Goal: Information Seeking & Learning: Learn about a topic

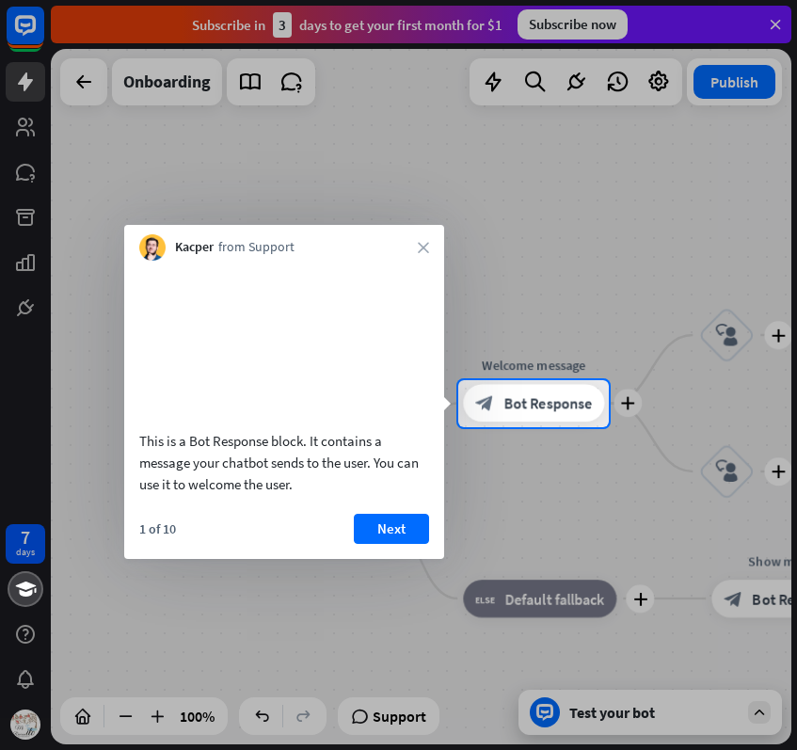
click at [653, 203] on div at bounding box center [398, 190] width 797 height 380
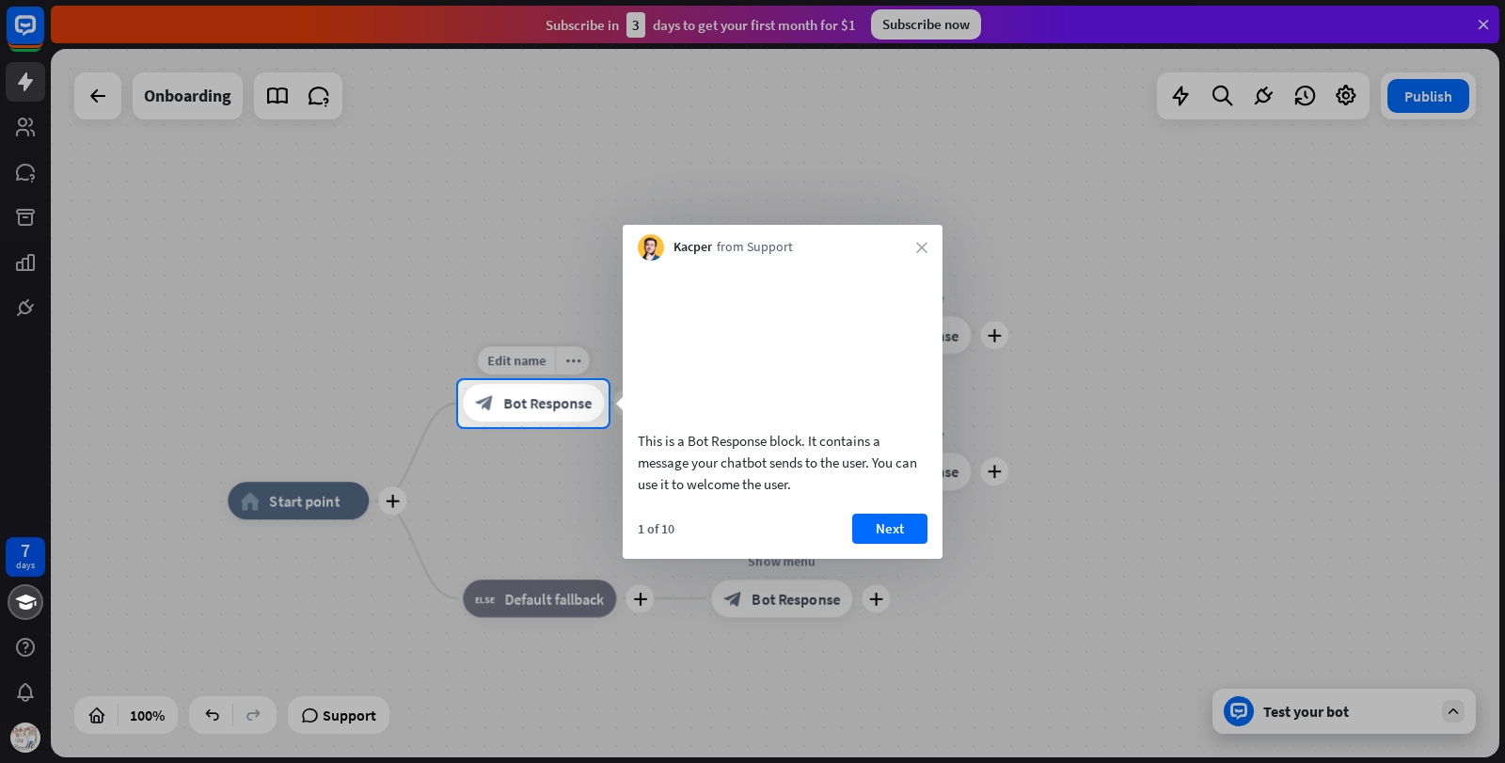
click at [510, 404] on span "Bot Response" at bounding box center [547, 403] width 88 height 19
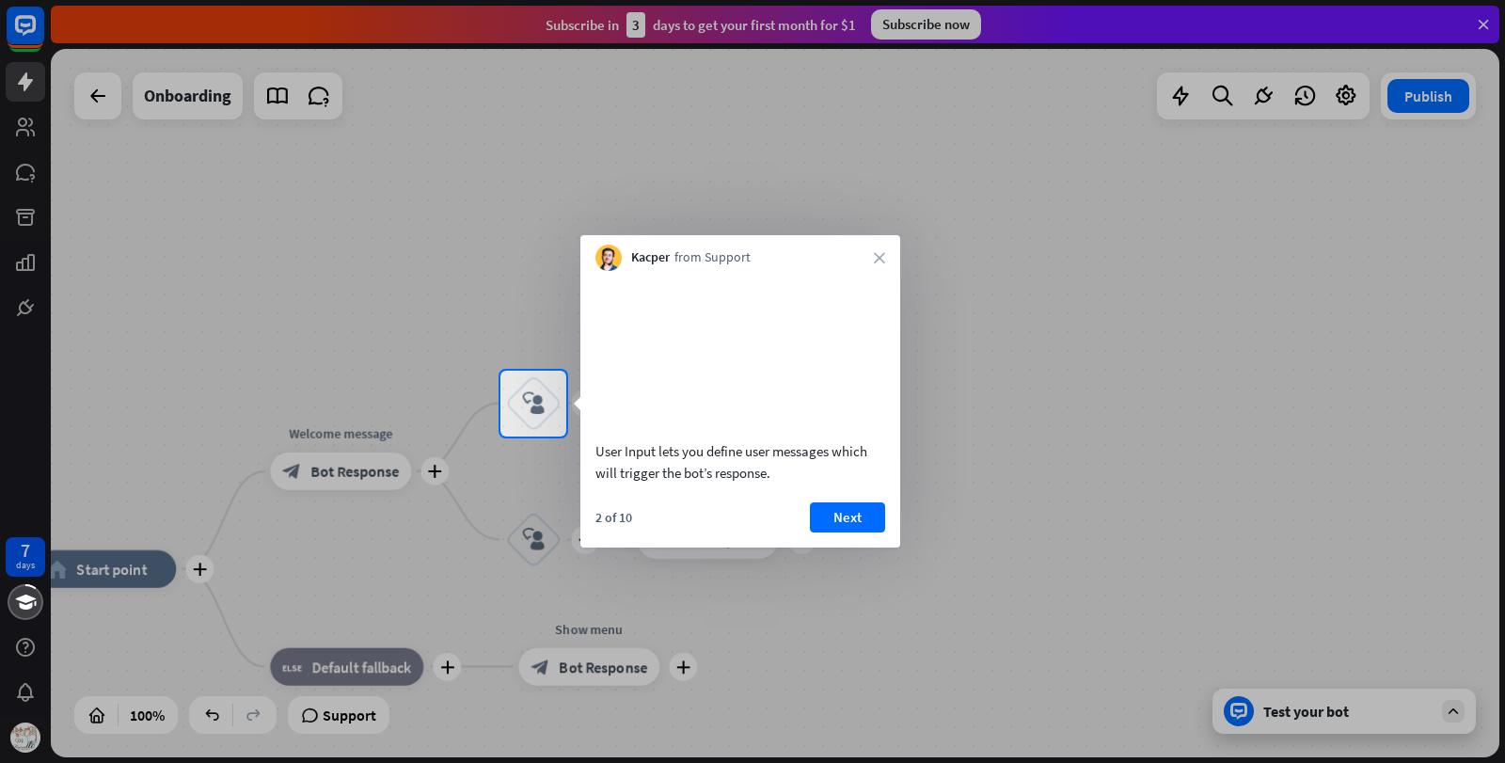
click at [1488, 27] on div at bounding box center [752, 185] width 1505 height 371
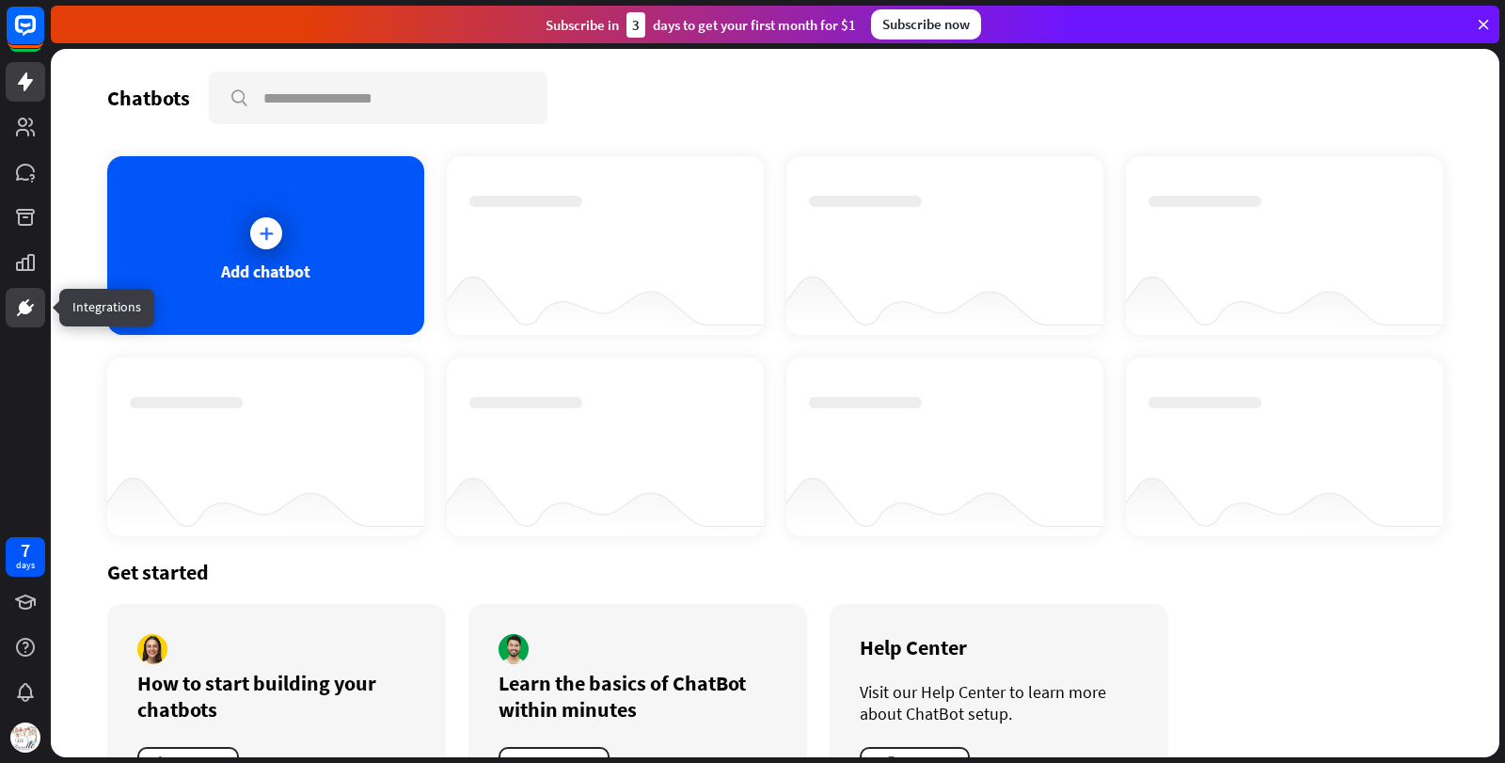
click at [23, 305] on icon at bounding box center [25, 307] width 11 height 11
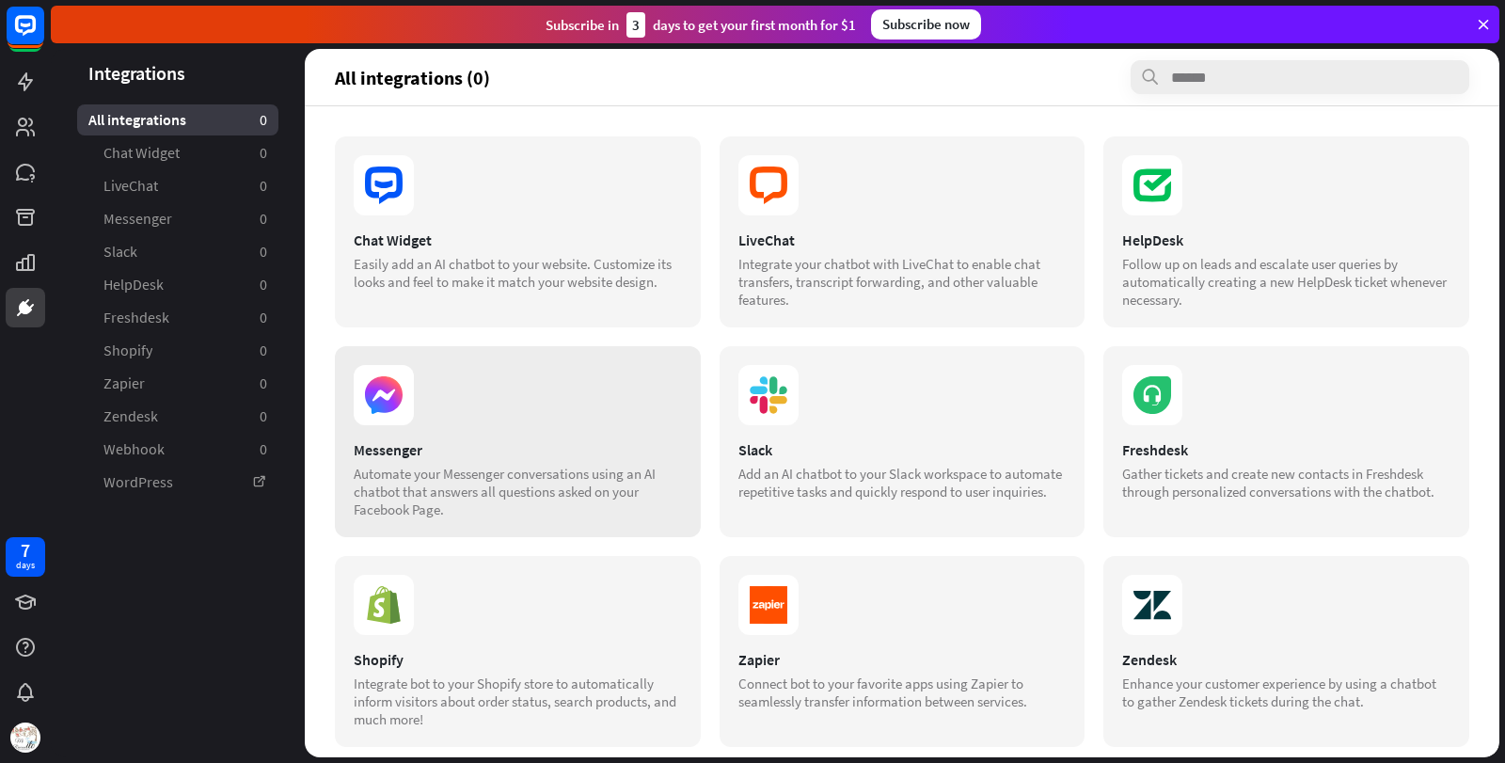
scroll to position [188, 0]
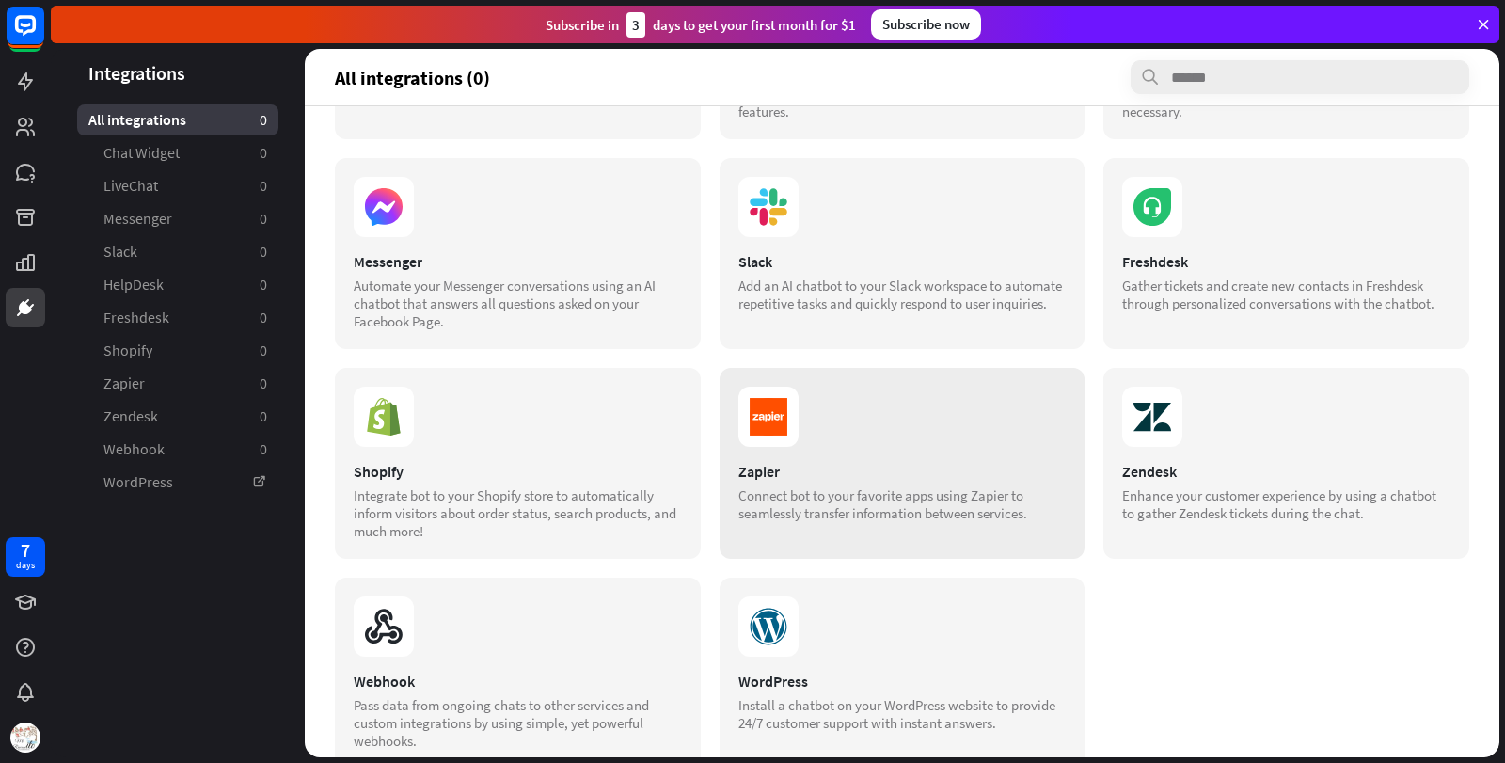
click at [849, 489] on div "Connect bot to your favorite apps using Zapier to seamlessly transfer informati…" at bounding box center [902, 504] width 328 height 36
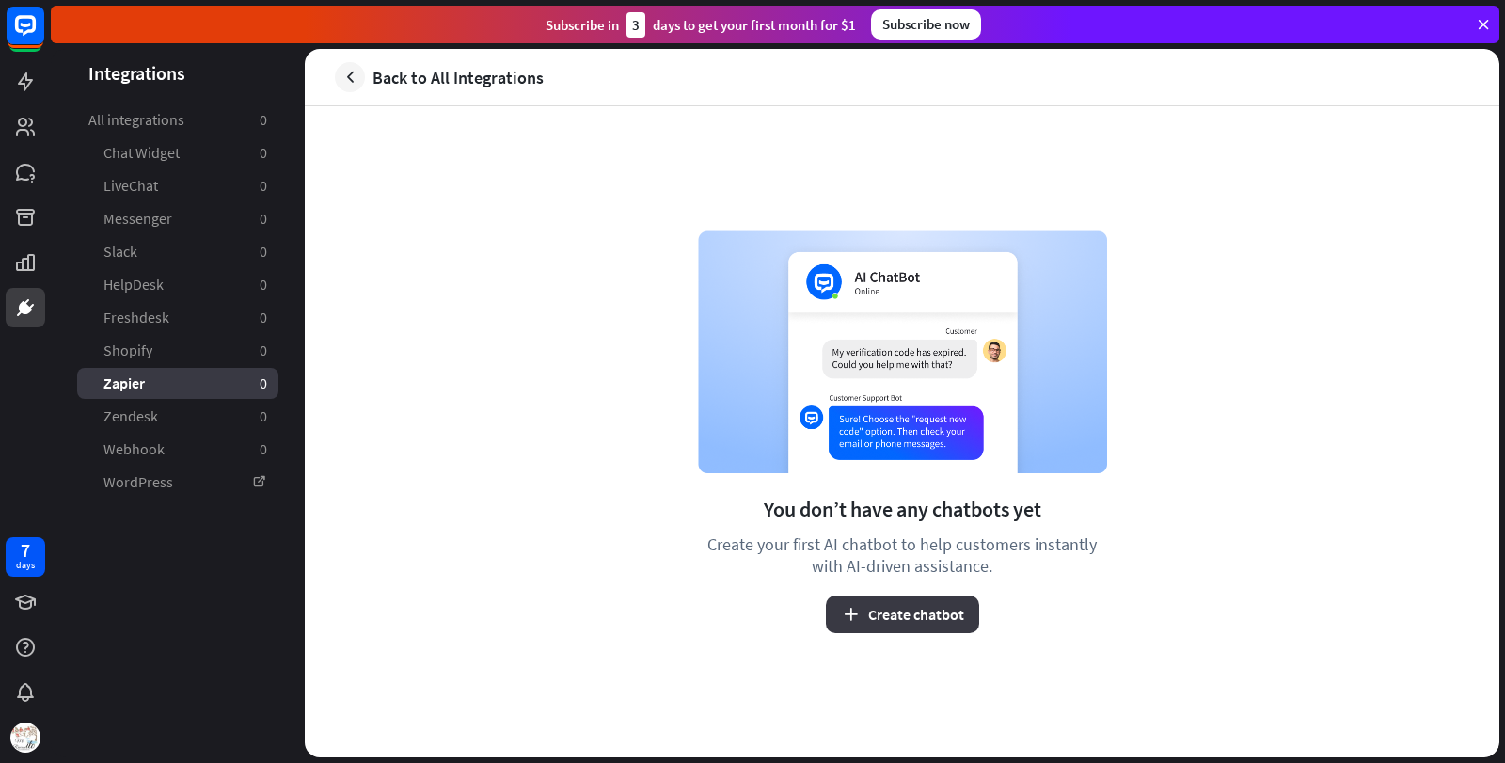
click at [898, 620] on button "Create chatbot" at bounding box center [902, 614] width 153 height 38
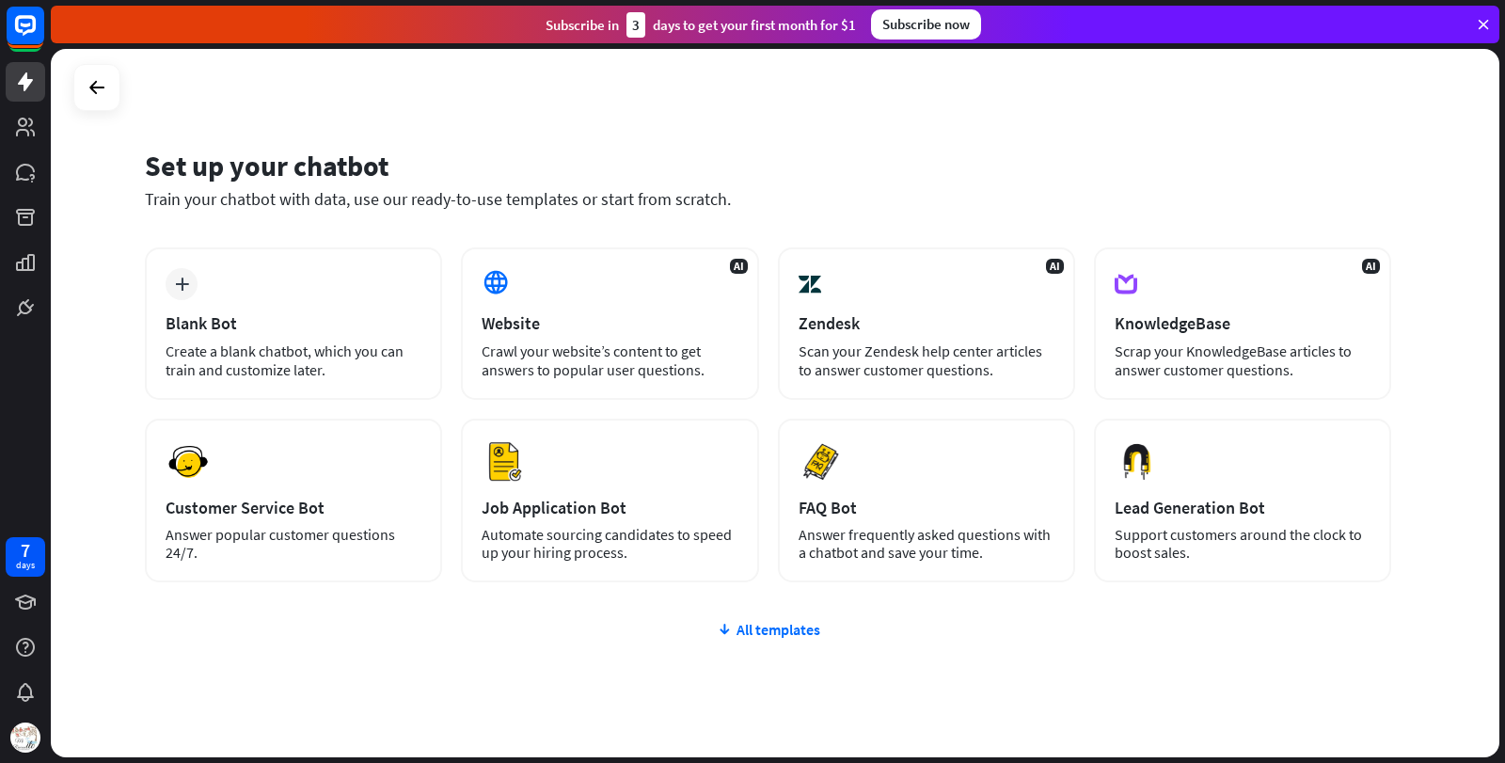
scroll to position [51, 0]
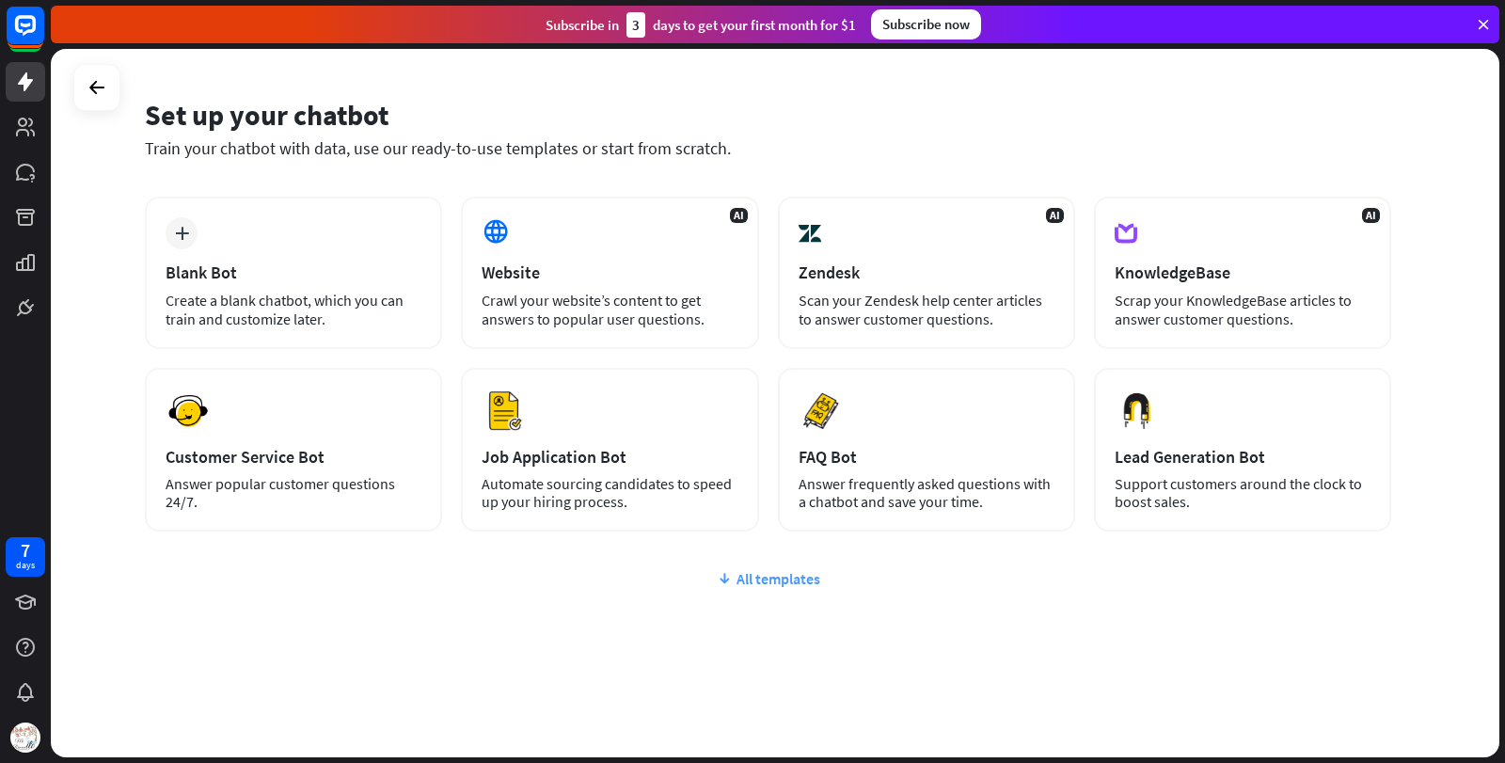
click at [766, 578] on div "All templates" at bounding box center [768, 578] width 1246 height 19
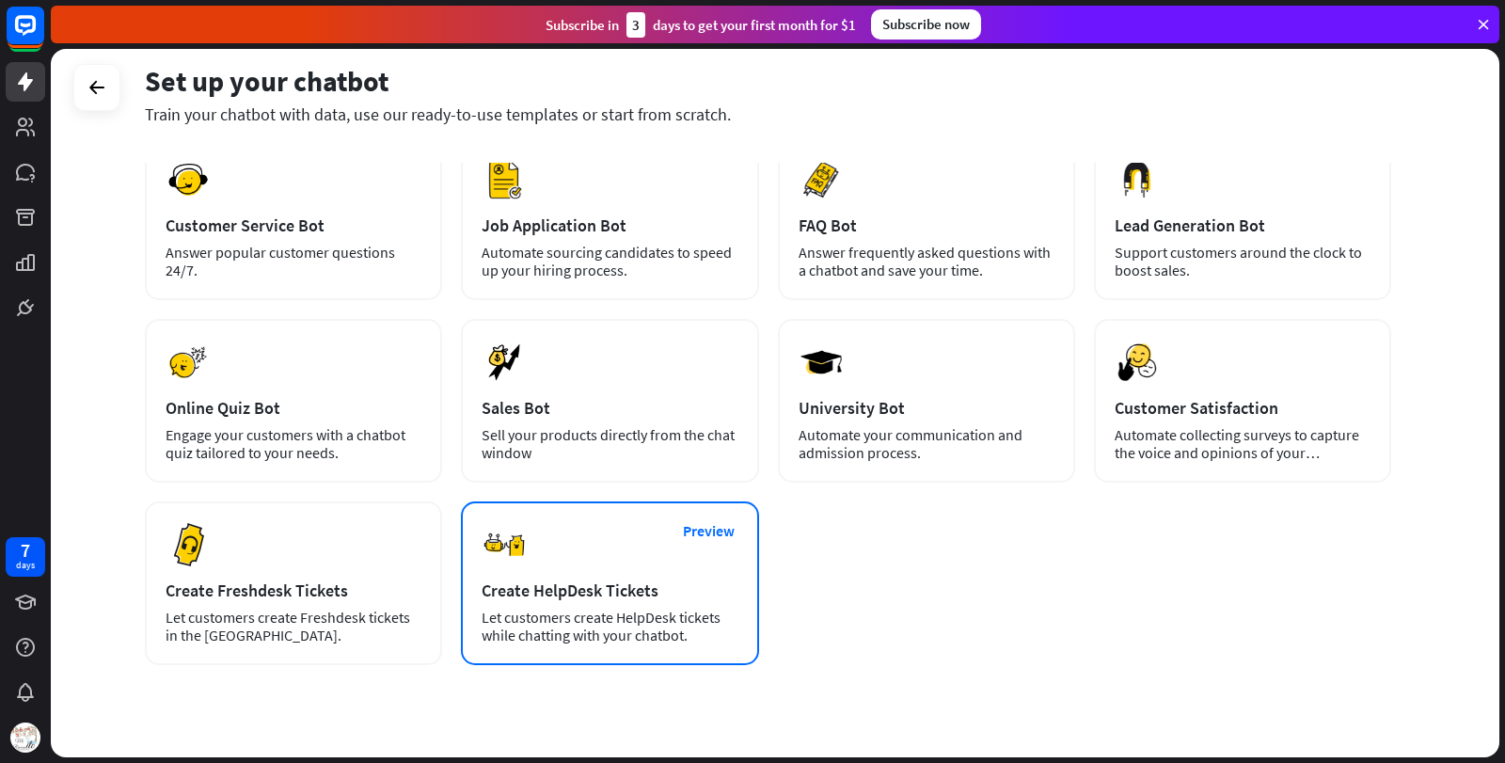
scroll to position [0, 0]
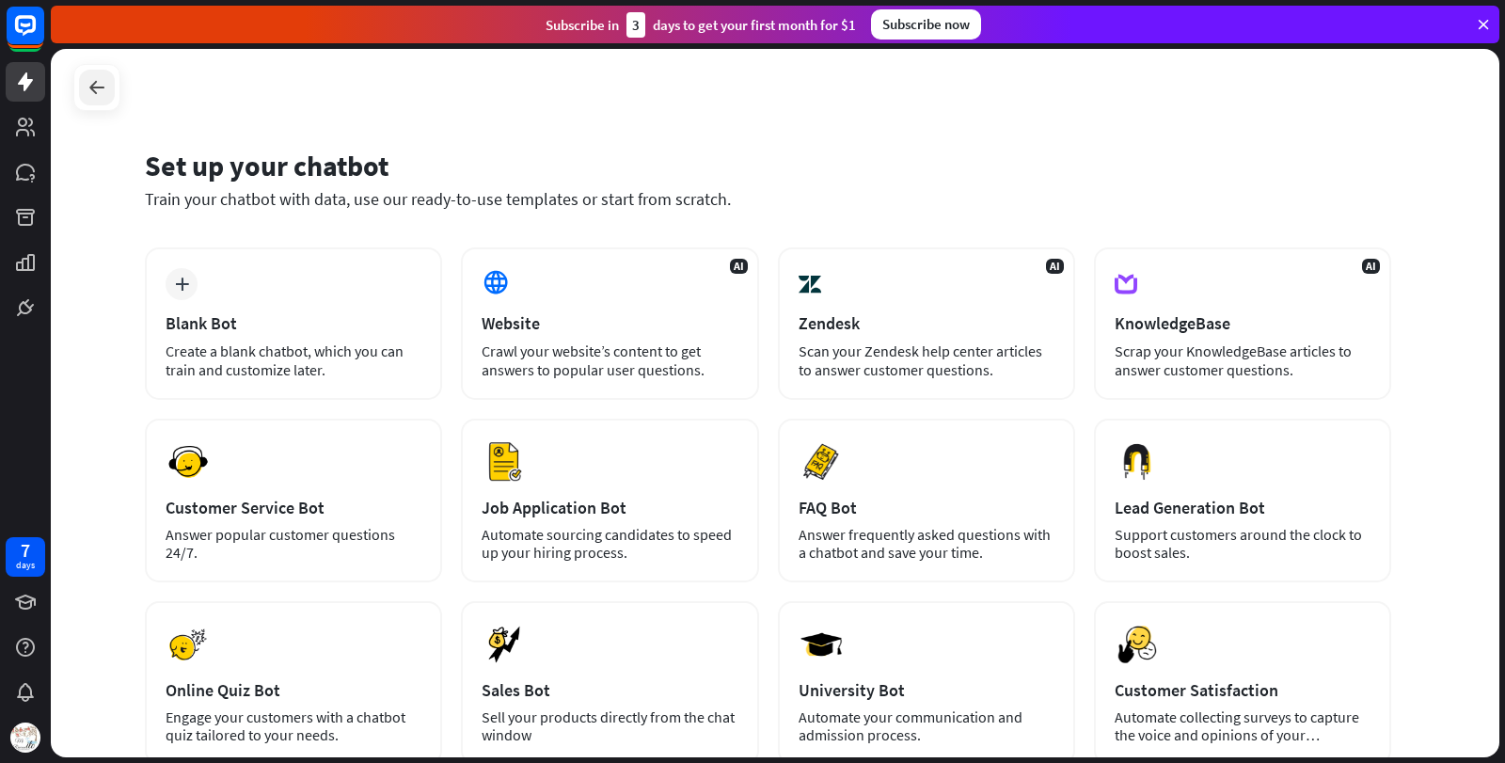
click at [103, 96] on icon at bounding box center [97, 87] width 23 height 23
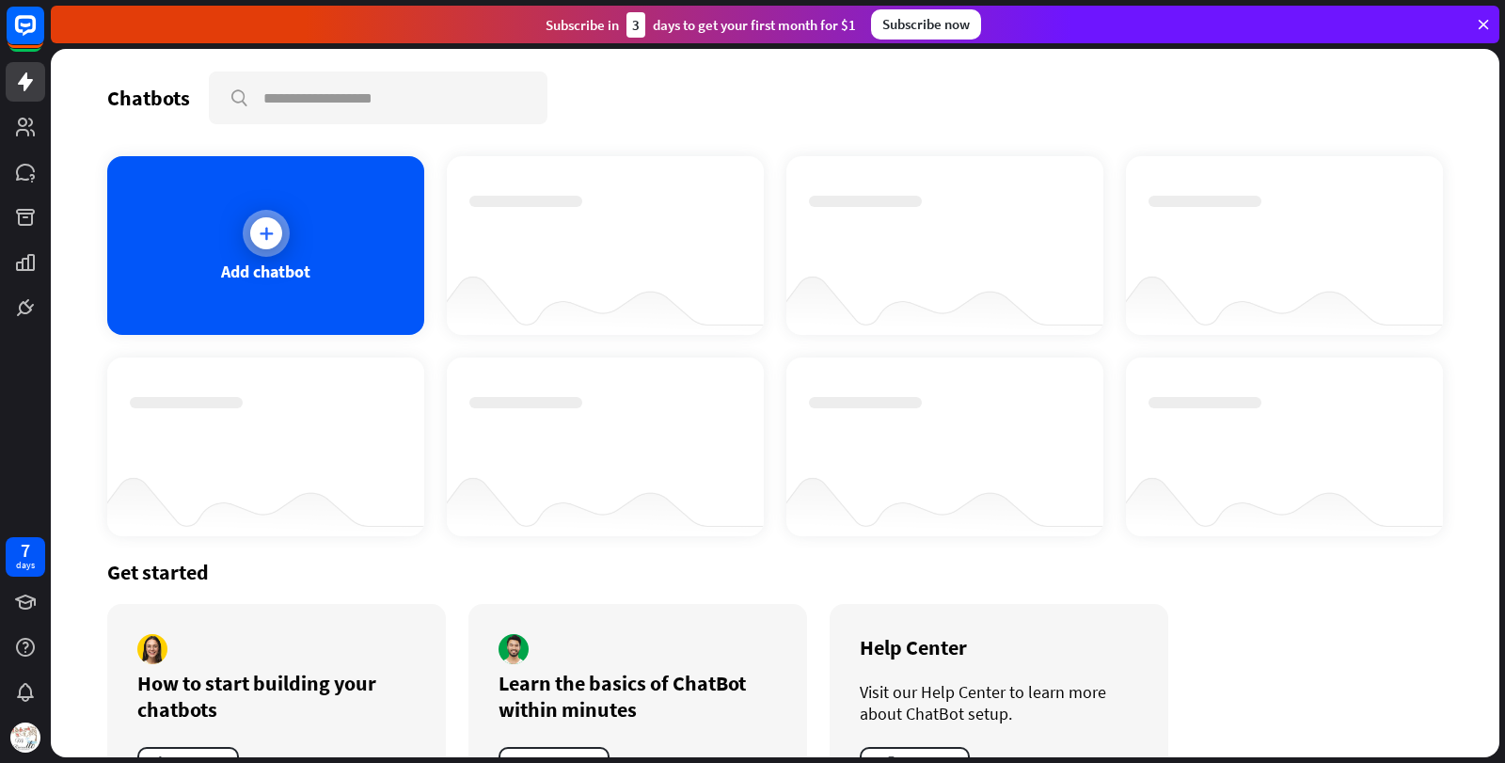
click at [274, 231] on div at bounding box center [266, 233] width 32 height 32
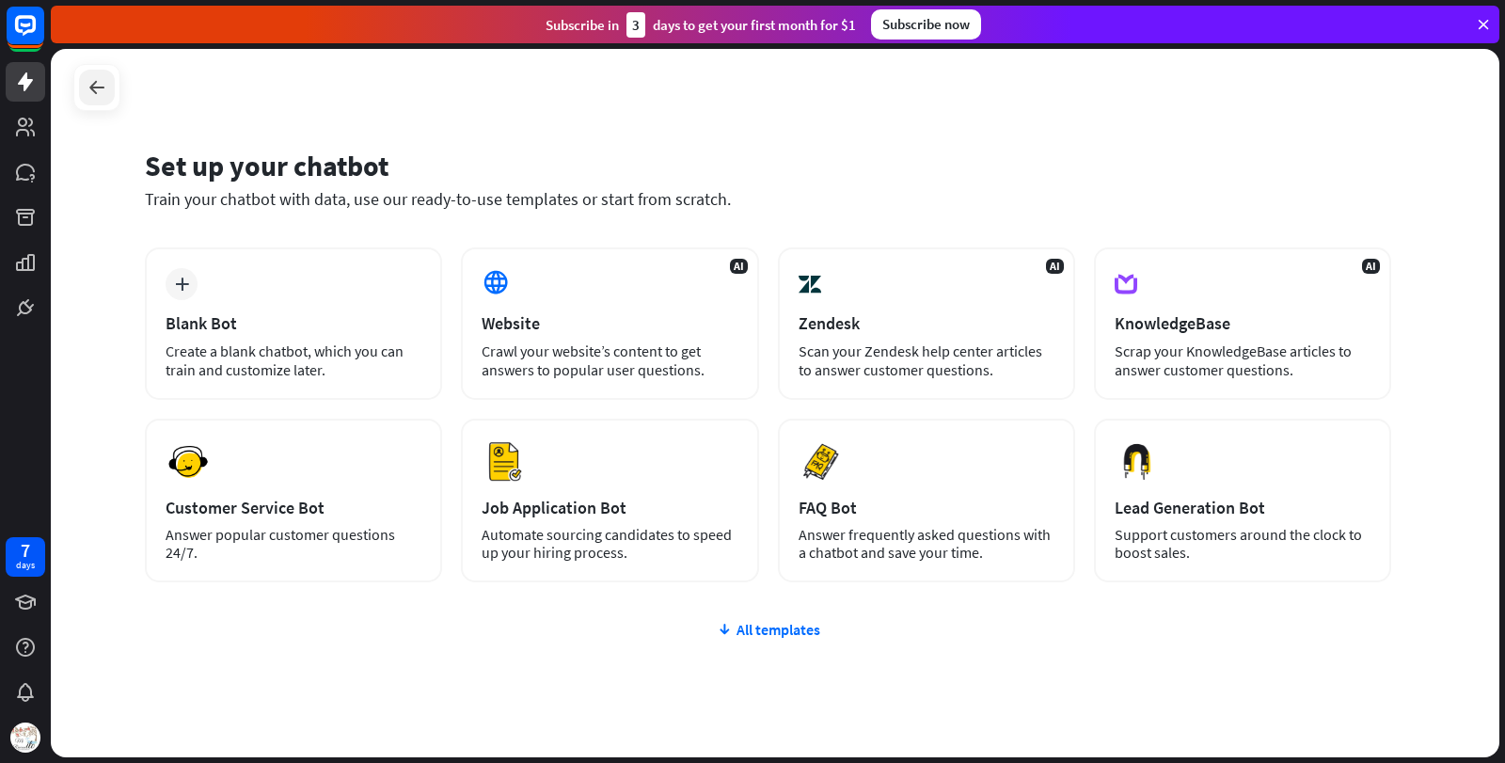
click at [89, 83] on icon at bounding box center [97, 87] width 23 height 23
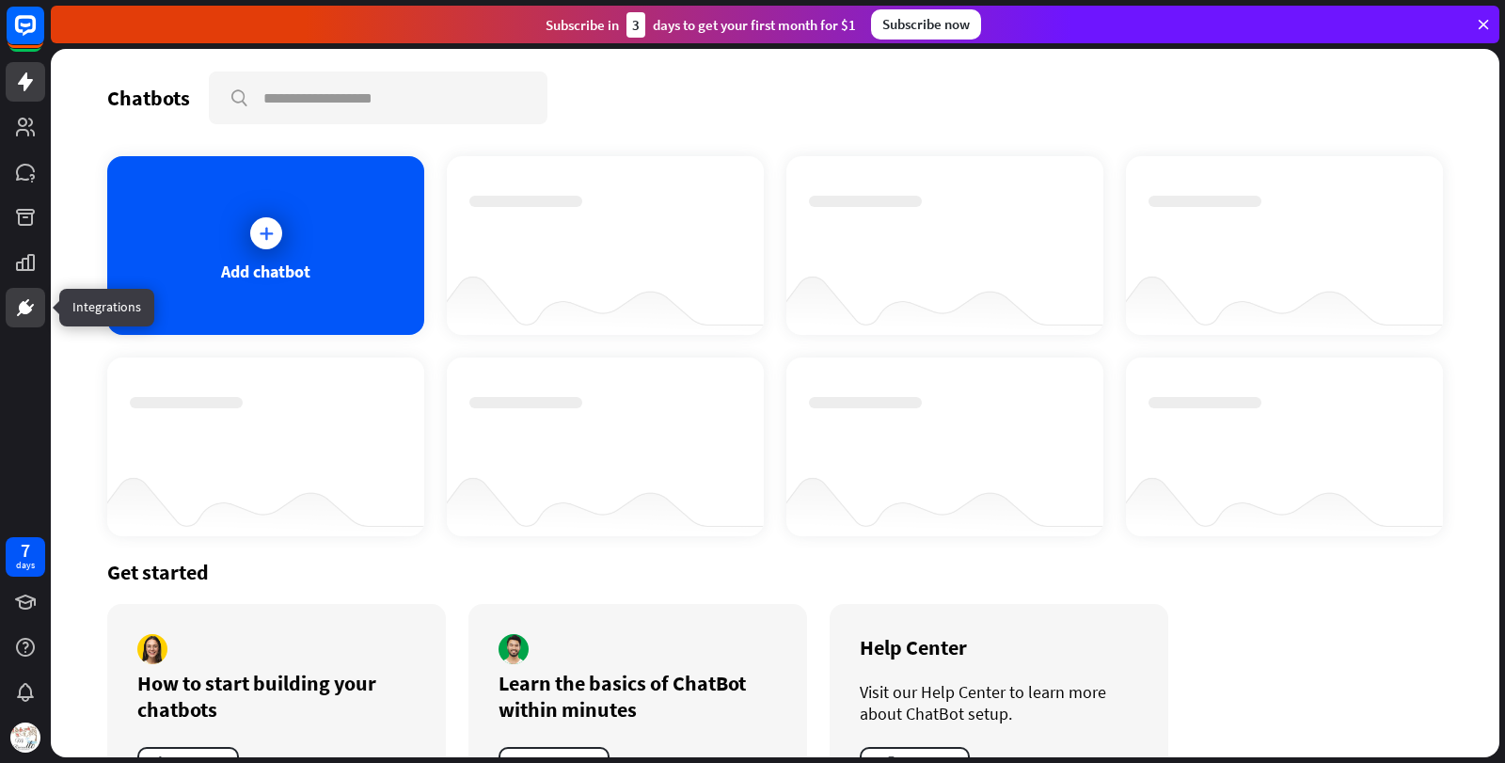
click at [20, 308] on icon at bounding box center [25, 307] width 13 height 13
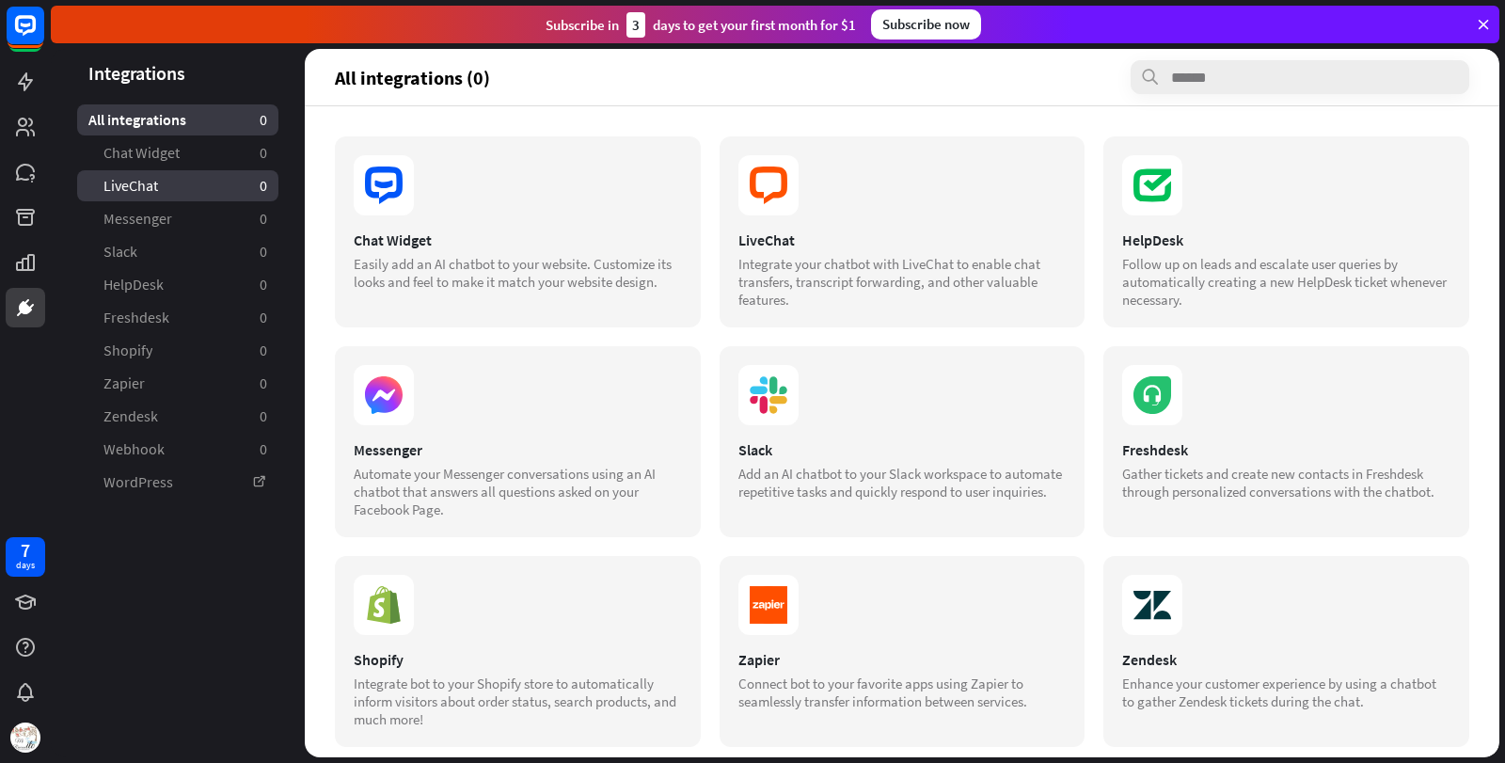
click at [193, 187] on link "LiveChat 0" at bounding box center [177, 185] width 201 height 31
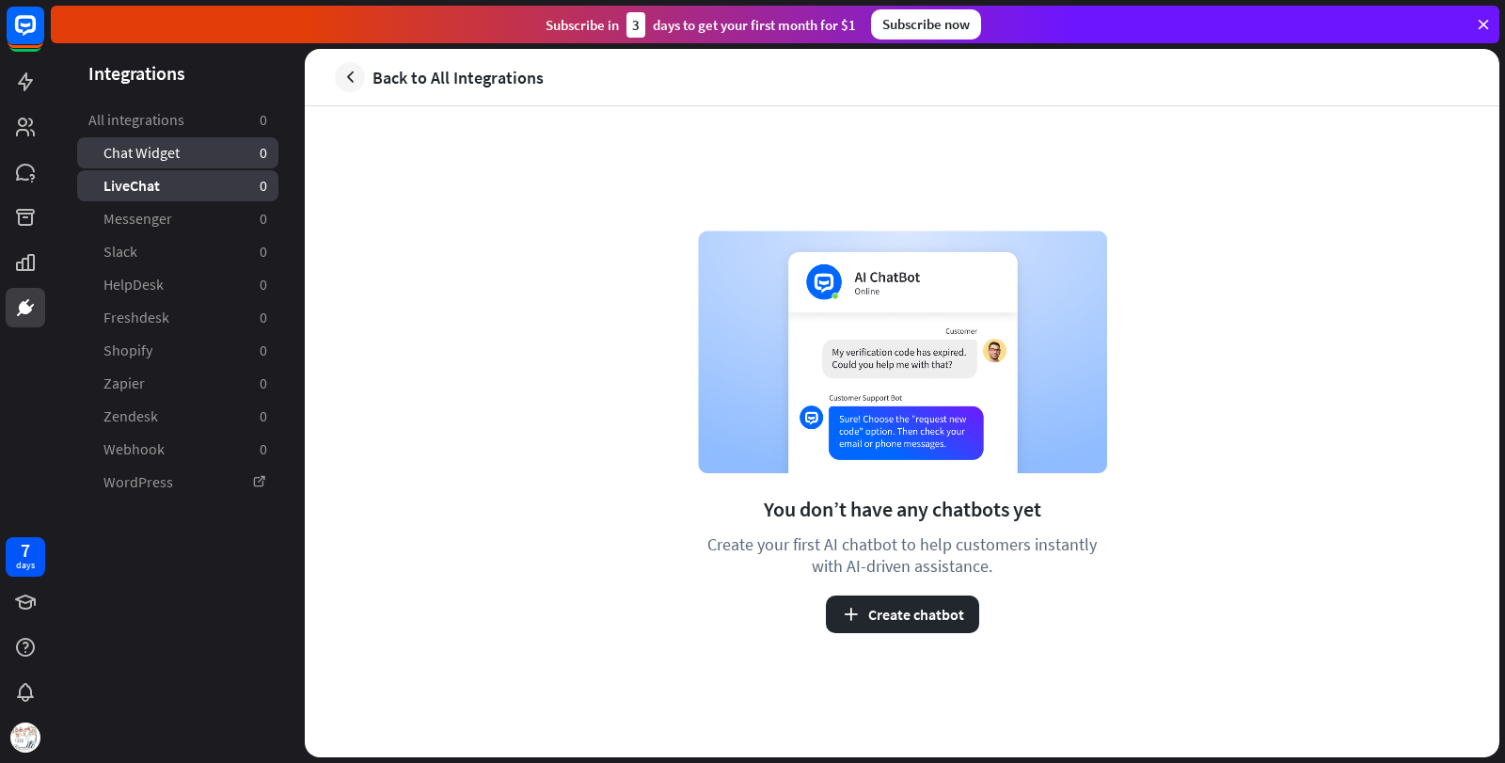
click at [152, 156] on span "Chat Widget" at bounding box center [141, 153] width 76 height 20
click at [146, 121] on span "All integrations" at bounding box center [136, 120] width 96 height 20
